Goal: Find specific page/section: Find specific page/section

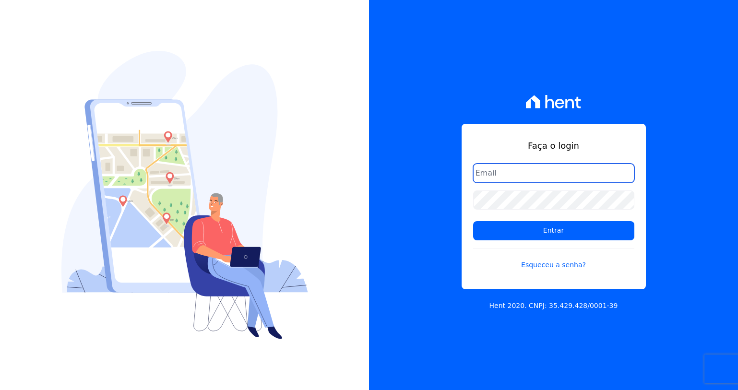
type input "[EMAIL_ADDRESS][DOMAIN_NAME]"
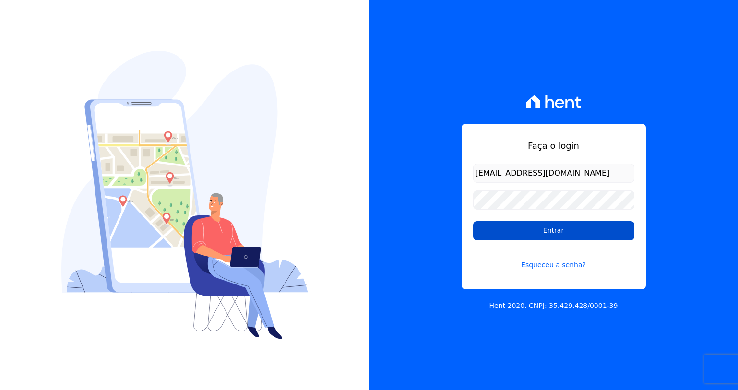
click at [515, 236] on input "Entrar" at bounding box center [553, 230] width 161 height 19
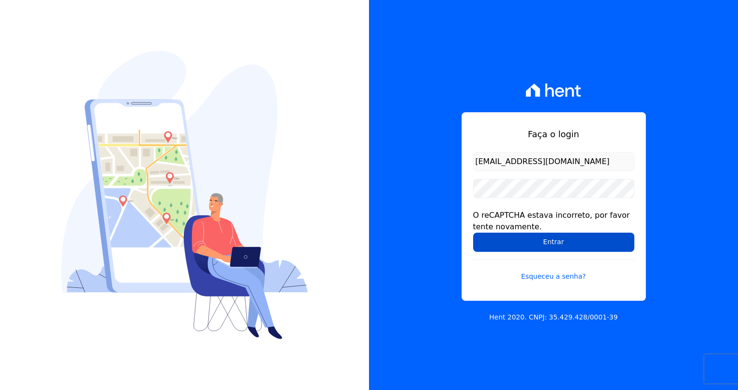
click at [537, 243] on input "Entrar" at bounding box center [553, 242] width 161 height 19
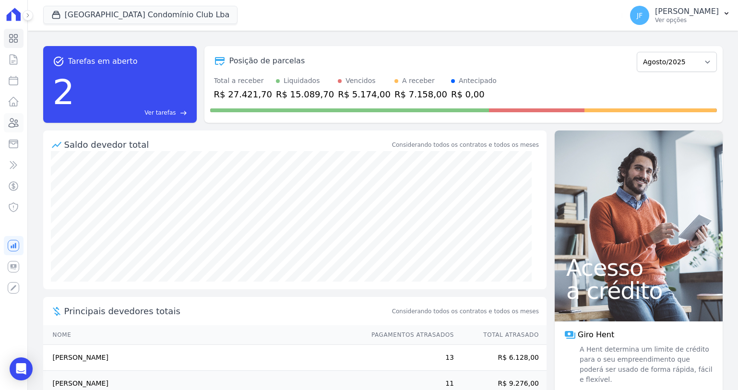
click at [18, 122] on icon at bounding box center [14, 123] width 12 height 12
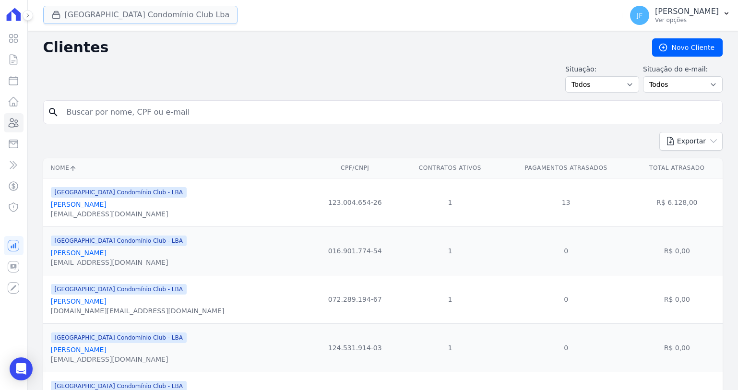
click at [196, 20] on button "[GEOGRAPHIC_DATA] Condomínio Club Lba" at bounding box center [140, 15] width 195 height 18
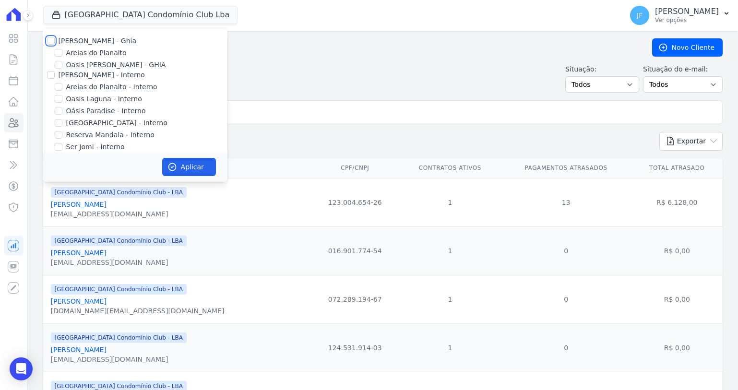
click at [50, 41] on input "[PERSON_NAME] - Ghia" at bounding box center [51, 41] width 8 height 8
checkbox input "true"
click at [53, 76] on input "[PERSON_NAME] - Interno" at bounding box center [51, 75] width 8 height 8
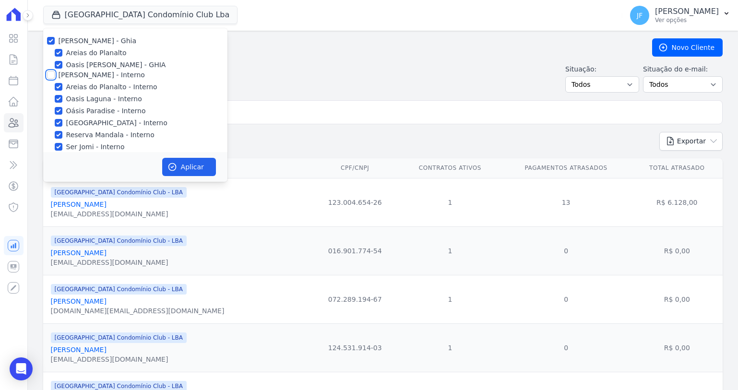
checkbox input "true"
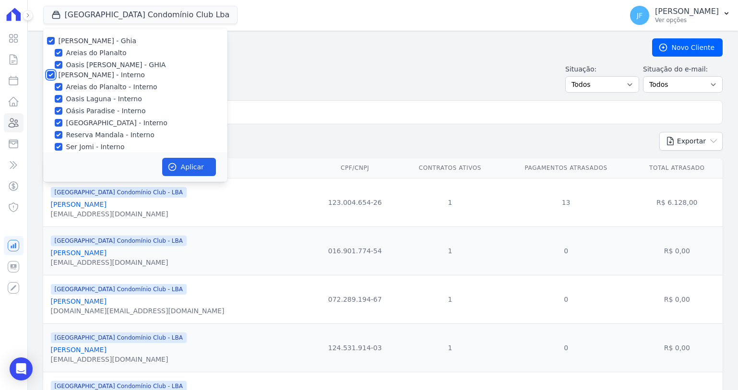
checkbox input "true"
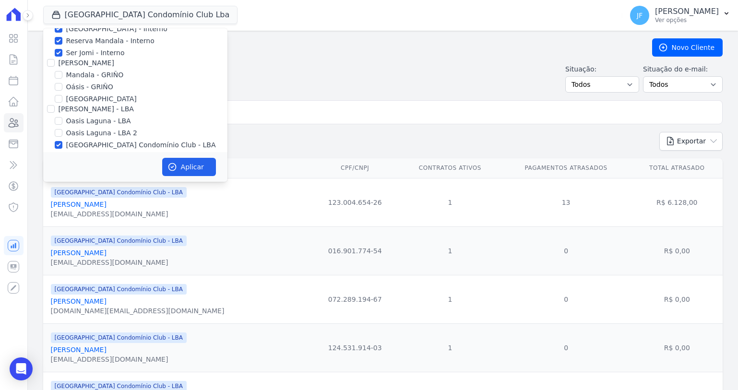
scroll to position [96, 0]
click at [53, 62] on input "[PERSON_NAME]" at bounding box center [51, 61] width 8 height 8
checkbox input "true"
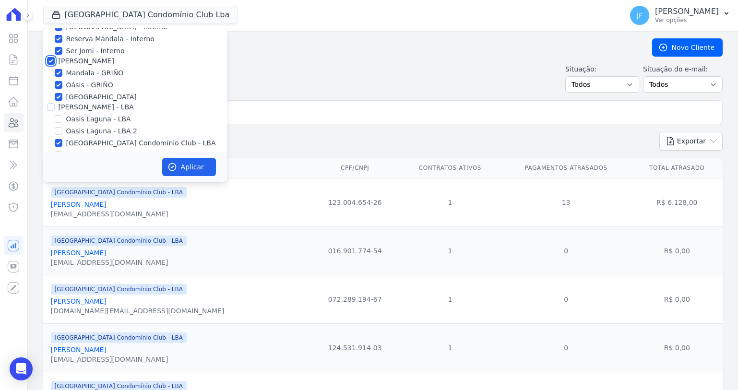
checkbox input "true"
click at [53, 105] on input "[PERSON_NAME] - LBA" at bounding box center [51, 107] width 8 height 8
checkbox input "true"
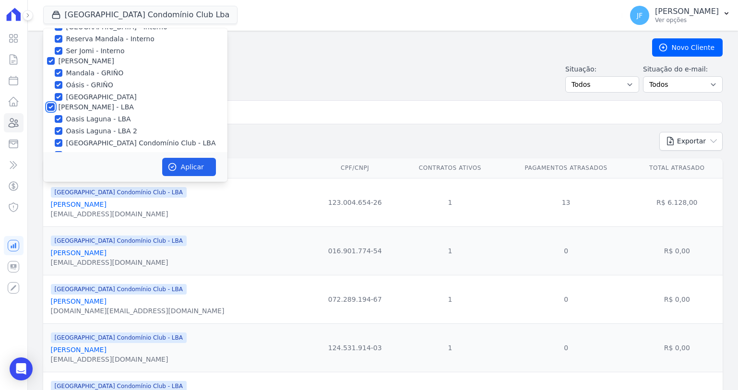
checkbox input "true"
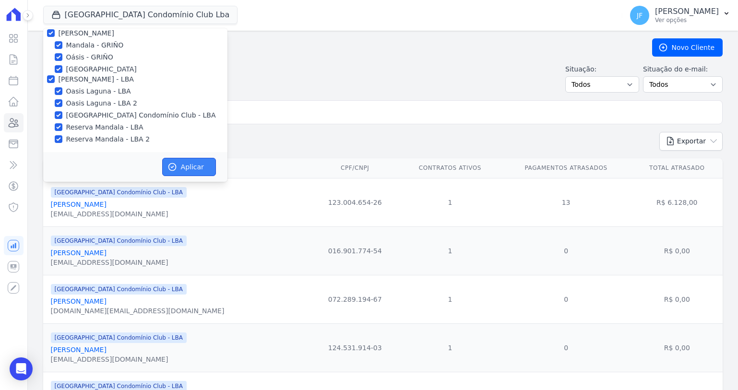
click at [180, 162] on button "Aplicar" at bounding box center [189, 167] width 54 height 18
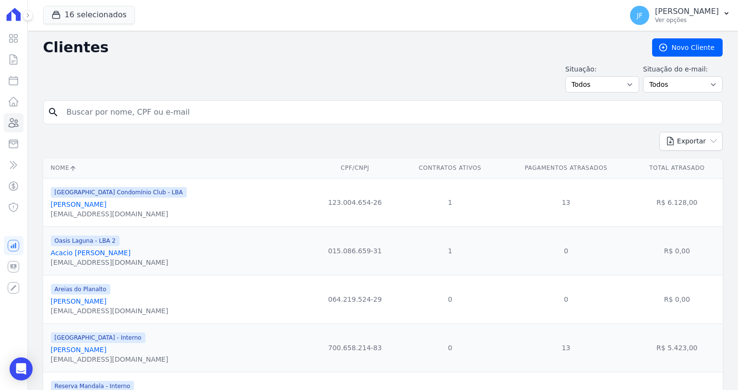
click at [244, 120] on input "search" at bounding box center [390, 112] width 658 height 19
type input "vitor"
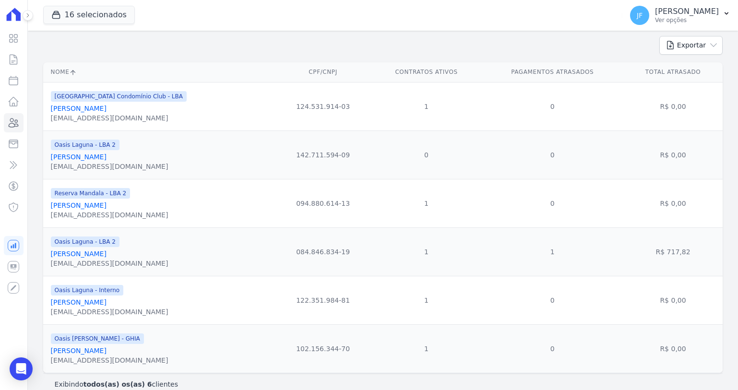
scroll to position [109, 0]
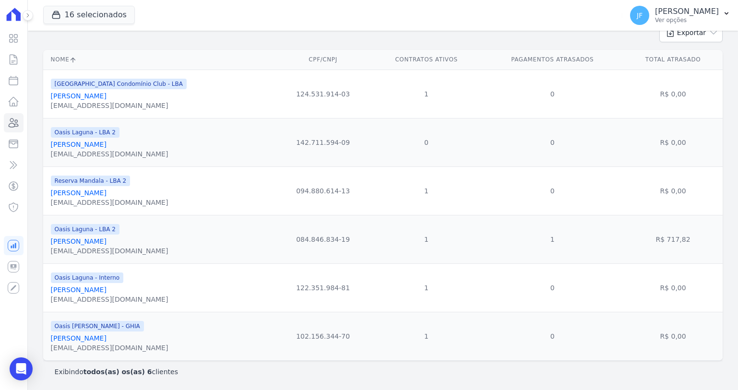
click at [107, 338] on link "[PERSON_NAME]" at bounding box center [79, 339] width 56 height 8
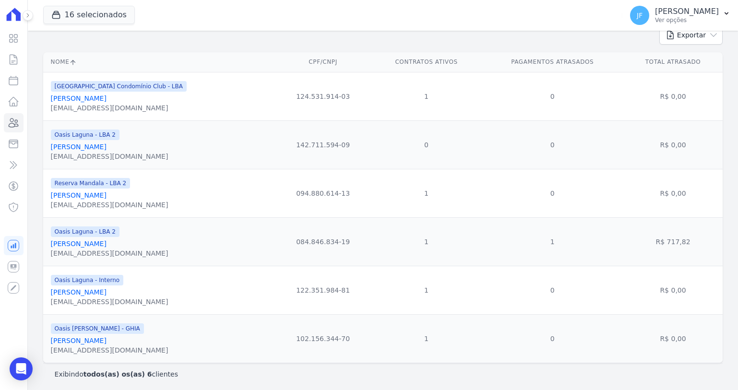
scroll to position [109, 0]
